Goal: Navigation & Orientation: Find specific page/section

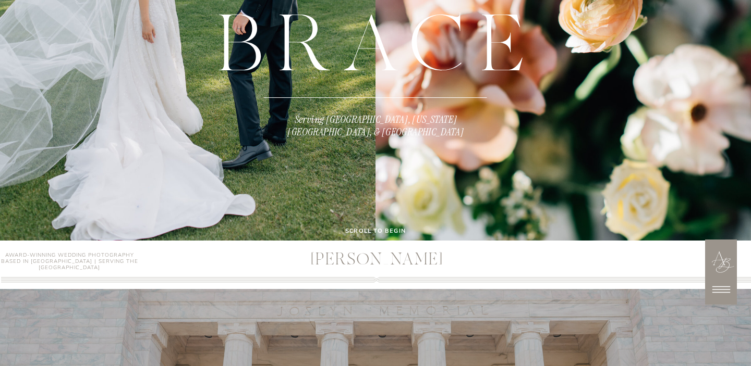
scroll to position [304, 0]
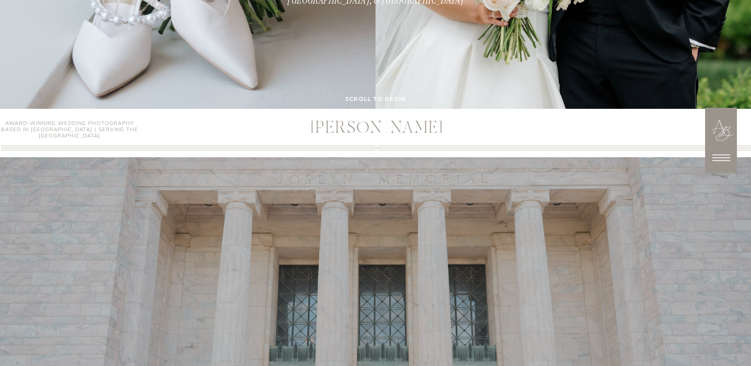
click at [717, 155] on icon at bounding box center [721, 158] width 18 height 7
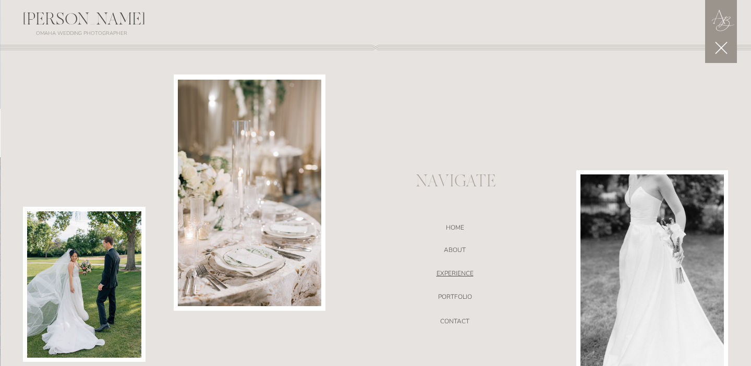
click at [461, 276] on nav "EXPERIENCE" at bounding box center [454, 275] width 221 height 10
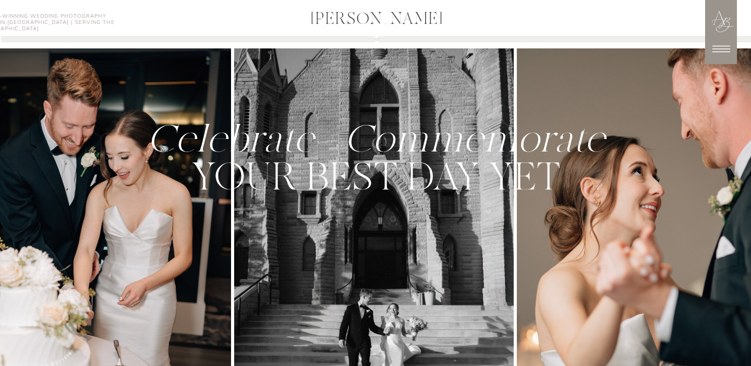
click at [370, 19] on h3 "[PERSON_NAME]" at bounding box center [376, 20] width 247 height 19
